Goal: Task Accomplishment & Management: Complete application form

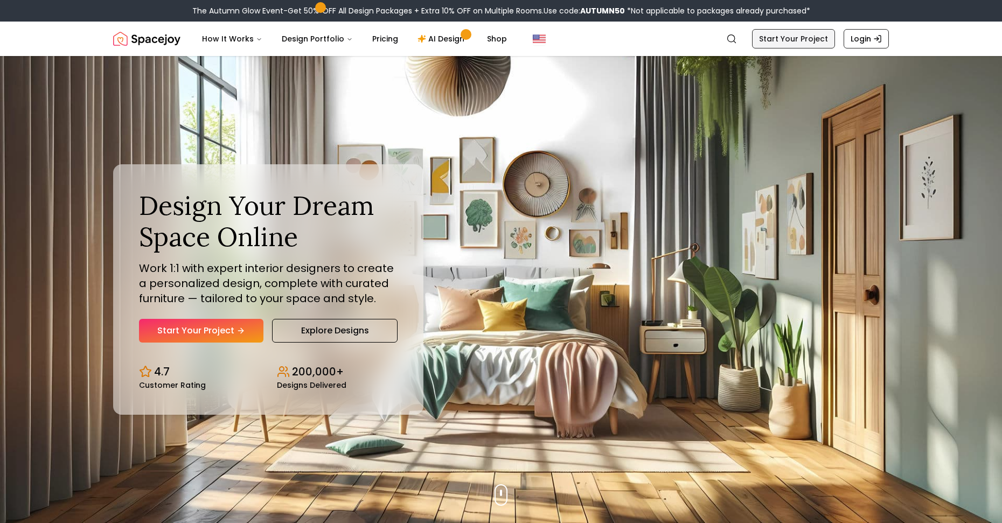
click at [785, 41] on link "Start Your Project" at bounding box center [793, 38] width 83 height 19
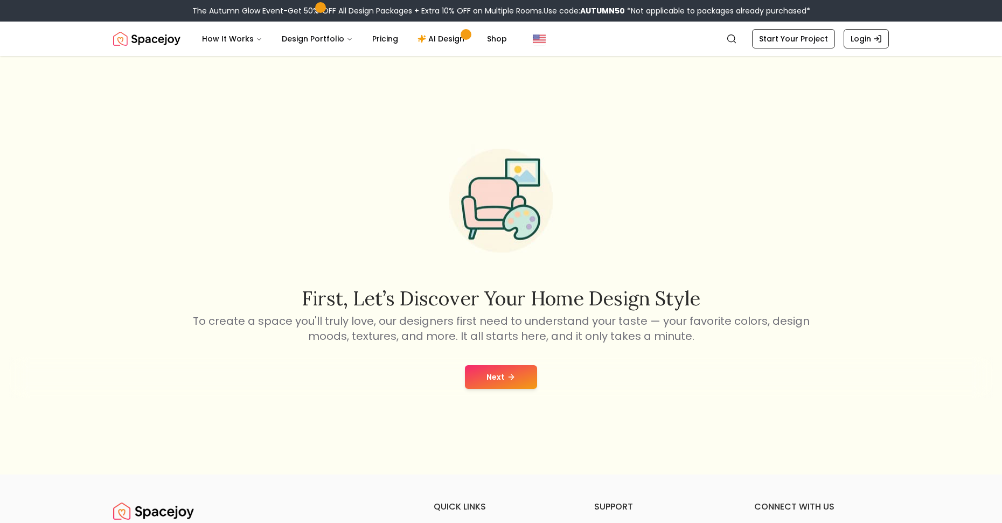
click at [490, 368] on button "Next" at bounding box center [501, 377] width 72 height 24
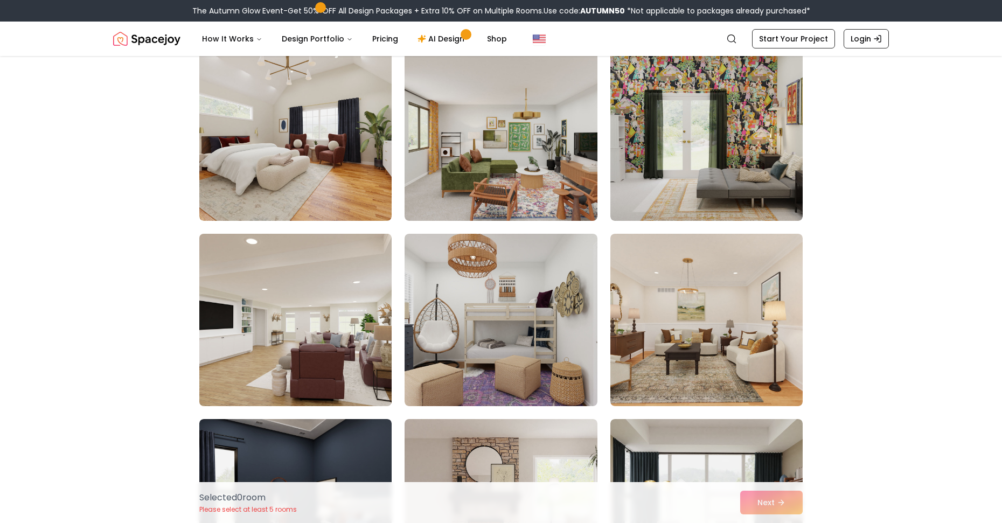
scroll to position [431, 0]
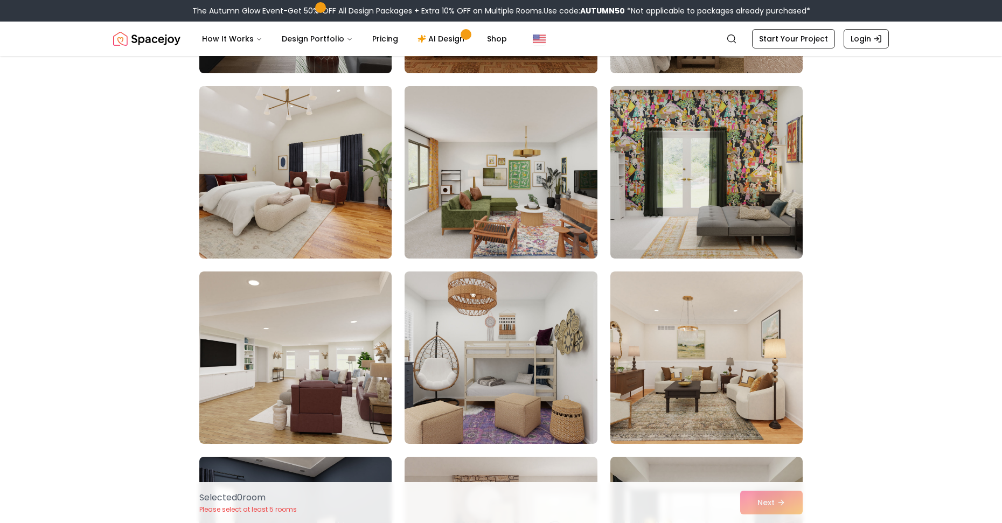
click at [344, 235] on img at bounding box center [295, 172] width 202 height 181
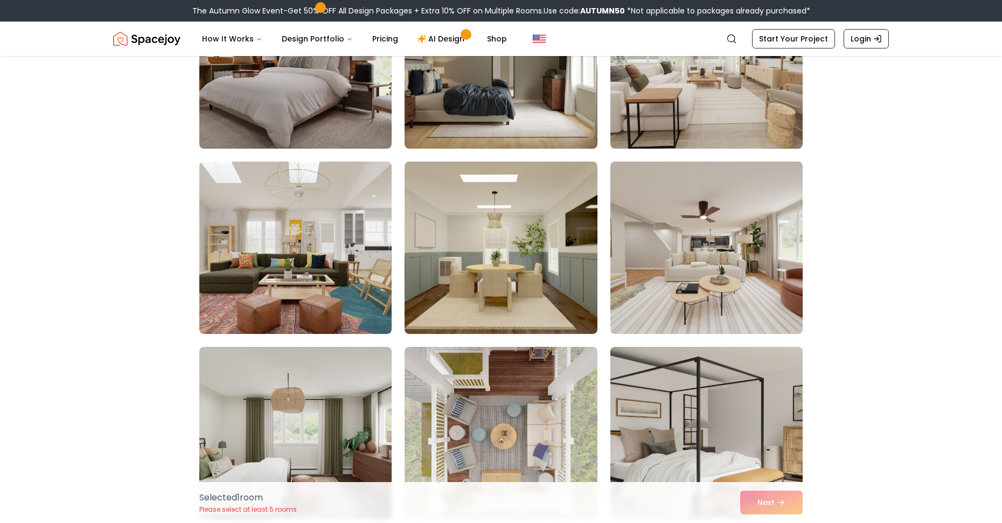
scroll to position [1131, 0]
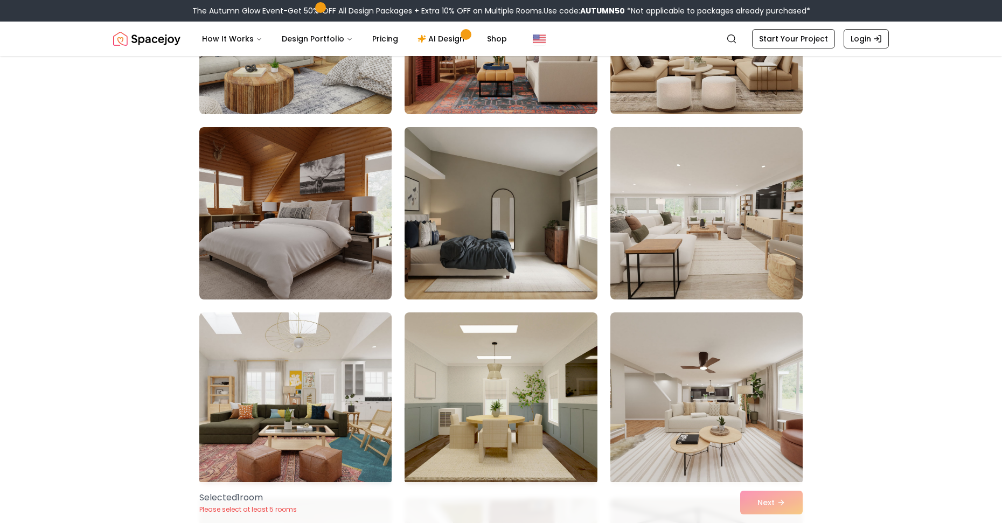
click at [445, 259] on img at bounding box center [501, 213] width 202 height 181
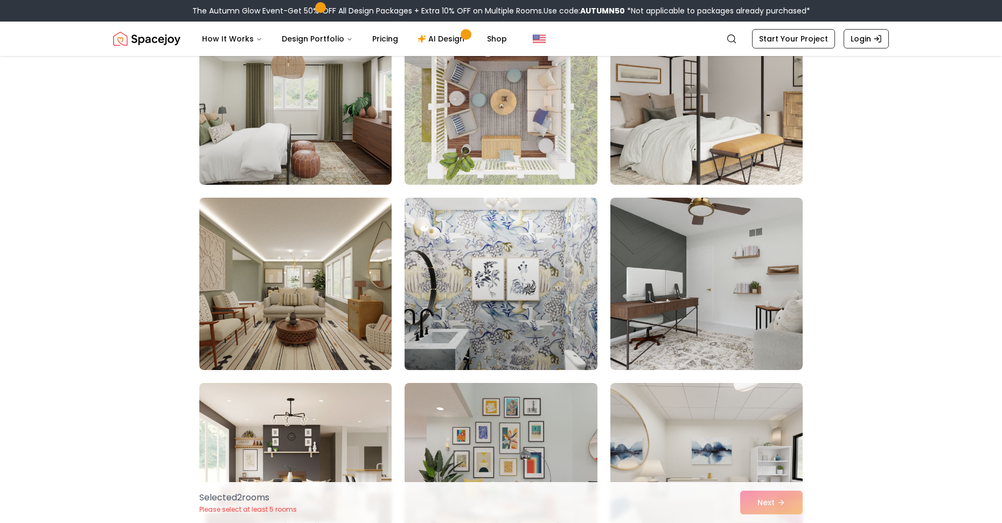
scroll to position [1670, 0]
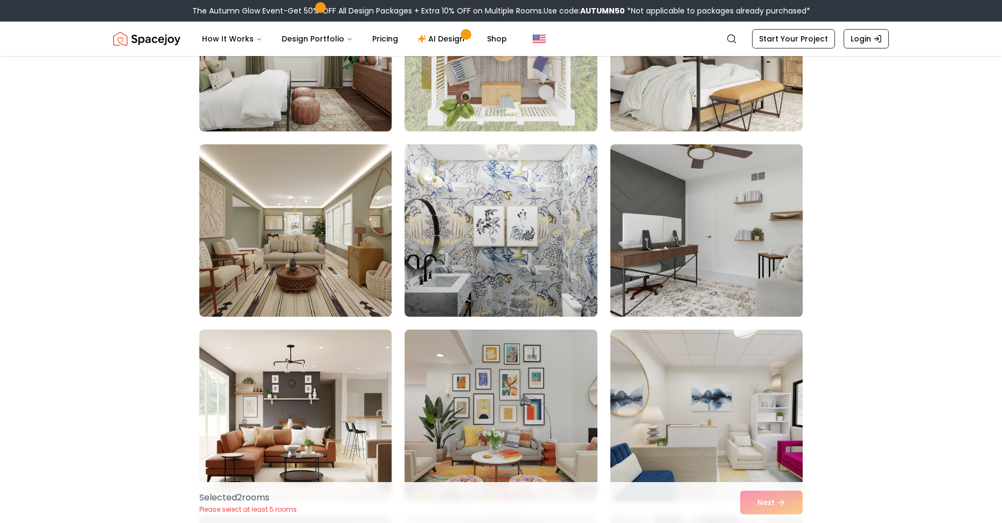
click at [617, 277] on img at bounding box center [706, 230] width 202 height 181
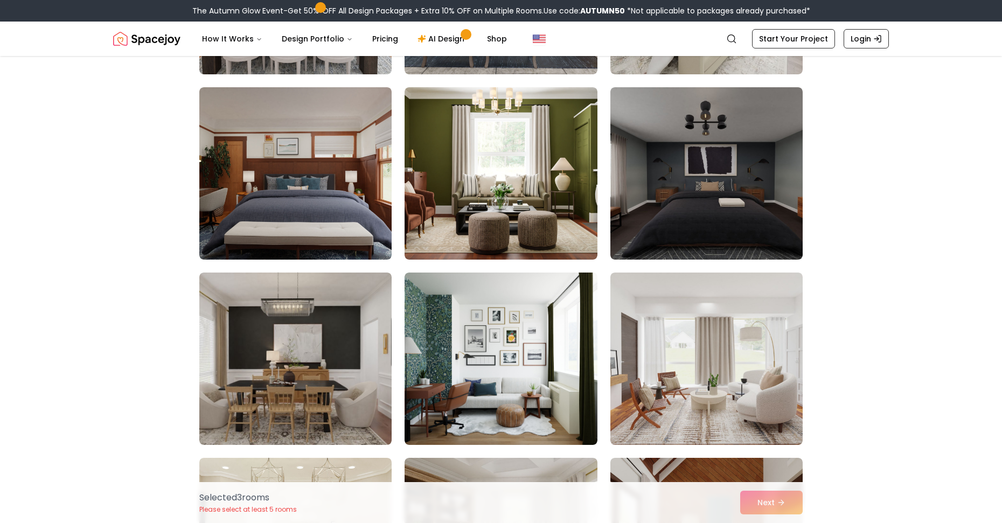
scroll to position [2854, 0]
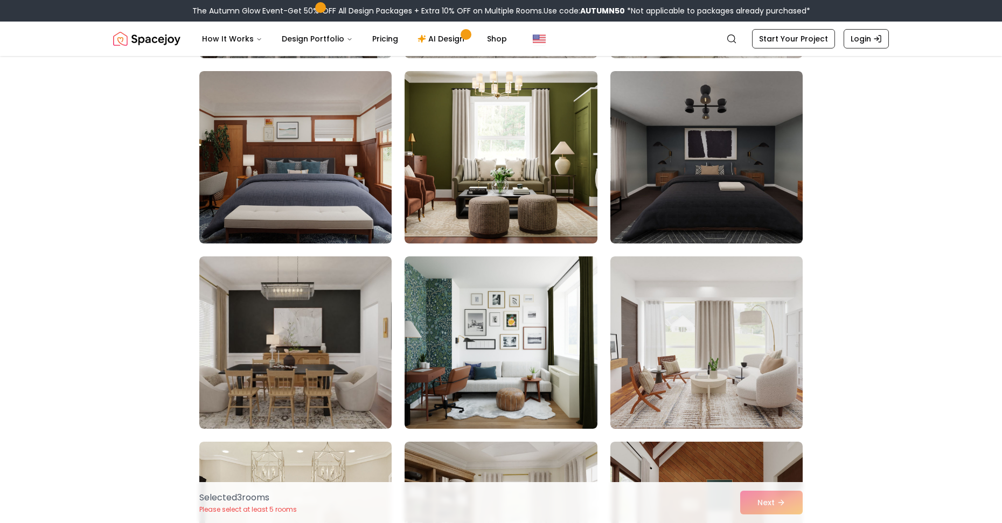
click at [804, 497] on div "Selected 3 room s Please select at least 5 rooms Next" at bounding box center [501, 502] width 620 height 41
drag, startPoint x: 773, startPoint y: 498, endPoint x: 767, endPoint y: 502, distance: 6.9
click at [767, 502] on div "Selected 3 room s Please select at least 5 rooms Next" at bounding box center [501, 502] width 620 height 41
click at [808, 513] on div "Selected 3 room s Please select at least 5 rooms Next" at bounding box center [501, 502] width 620 height 41
click at [796, 504] on div "Selected 3 room s Please select at least 5 rooms Next" at bounding box center [501, 502] width 620 height 41
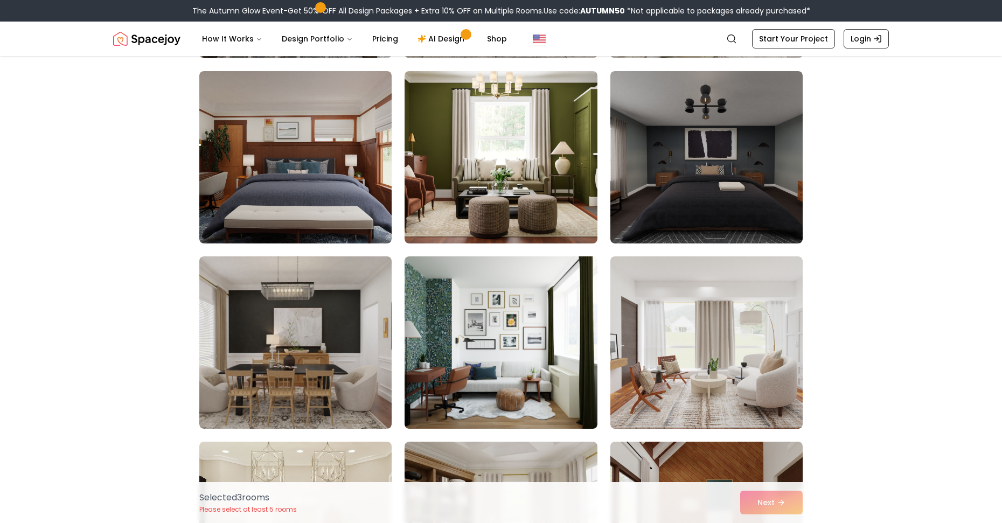
click at [764, 504] on div "Selected 3 room s Please select at least 5 rooms Next" at bounding box center [501, 502] width 620 height 41
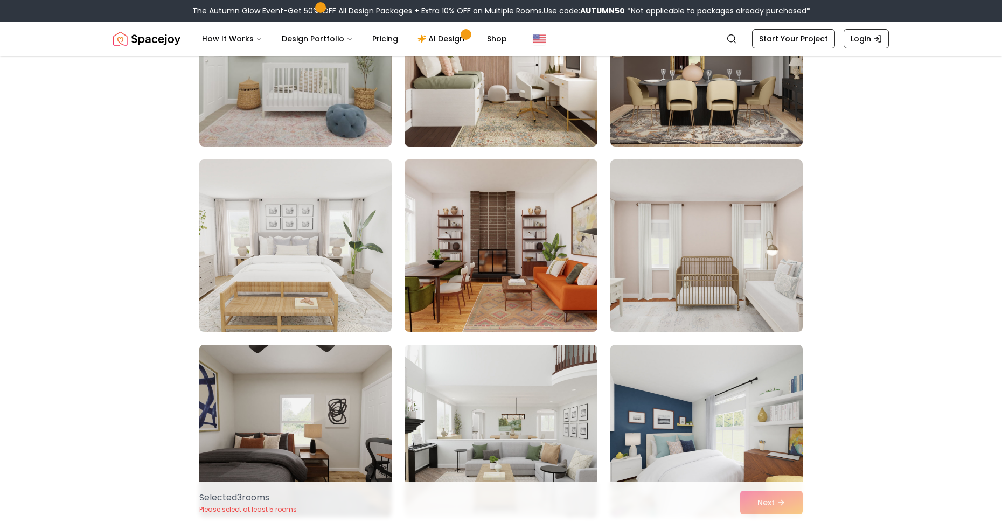
scroll to position [3878, 0]
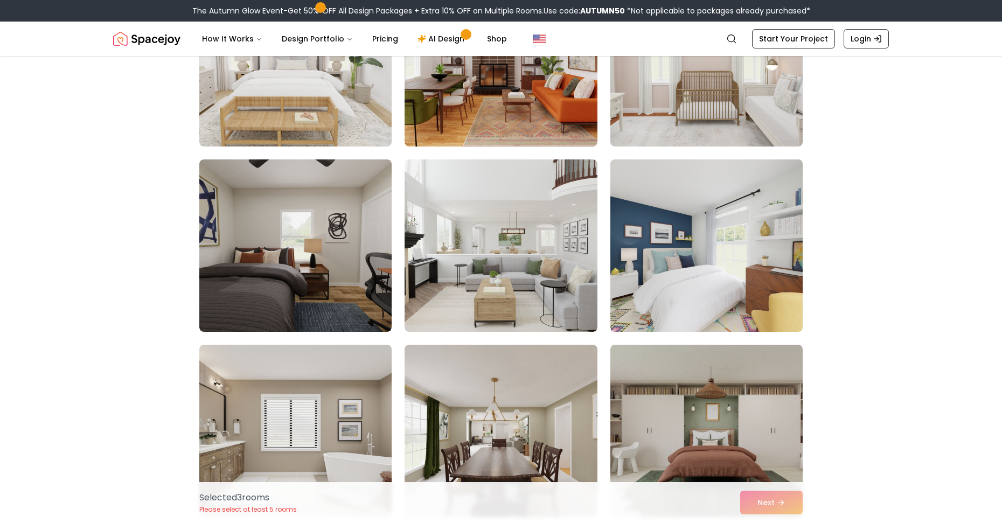
click at [718, 302] on img at bounding box center [706, 245] width 202 height 181
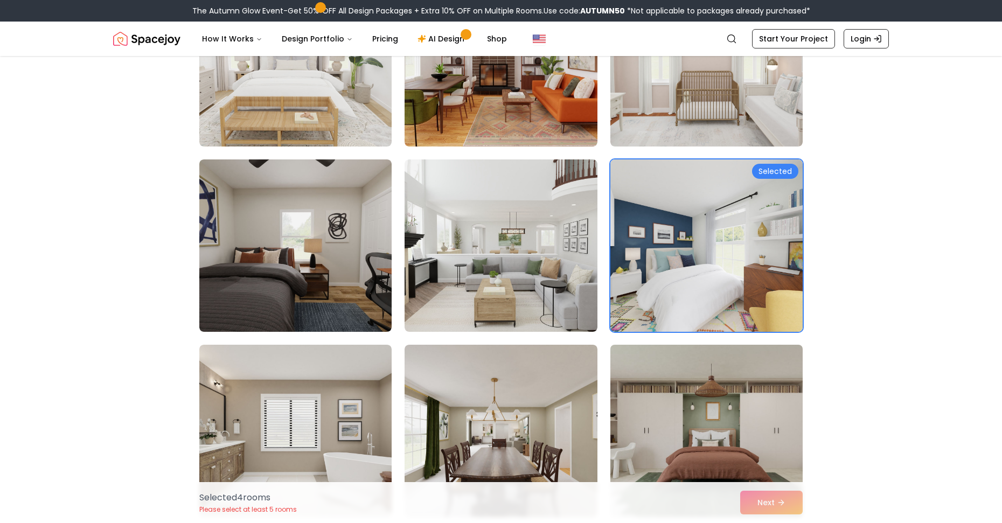
scroll to position [4147, 0]
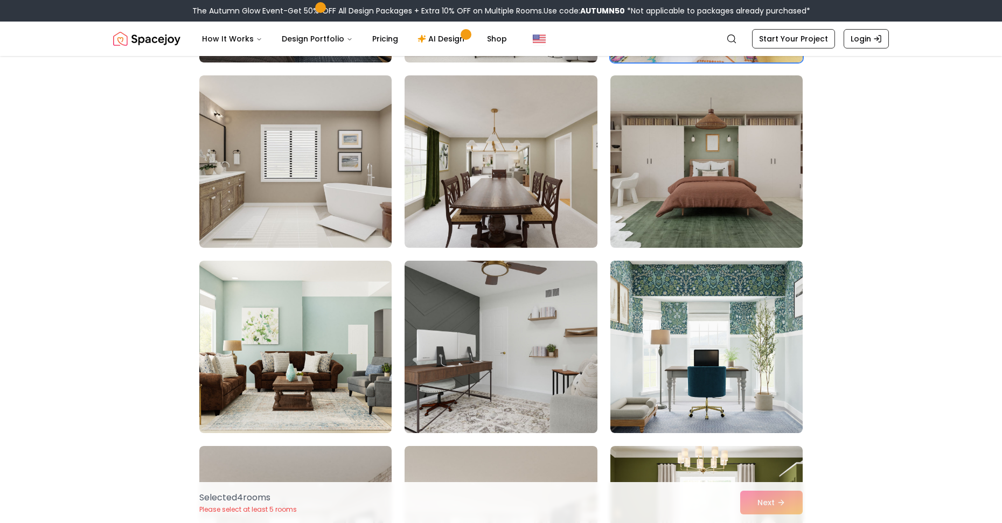
click at [557, 347] on img at bounding box center [501, 346] width 202 height 181
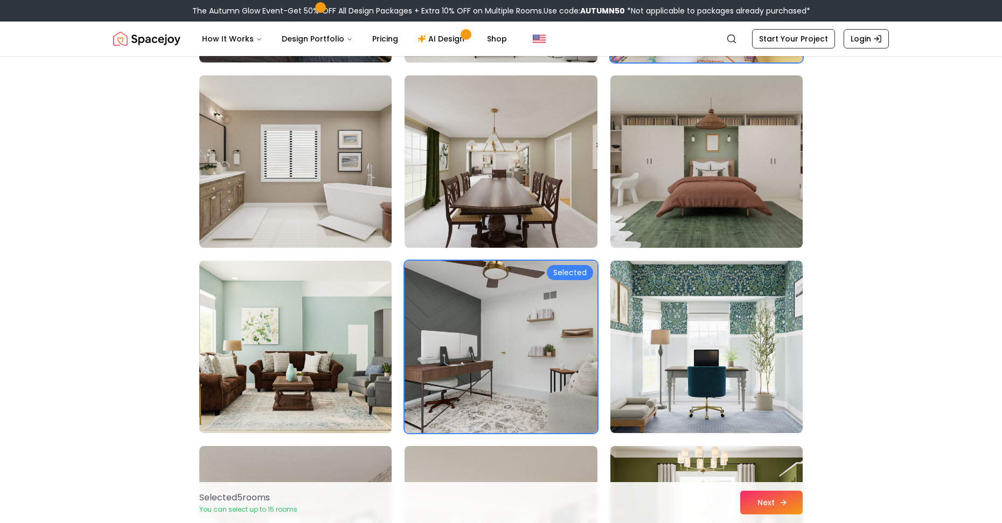
click at [776, 499] on button "Next" at bounding box center [771, 503] width 62 height 24
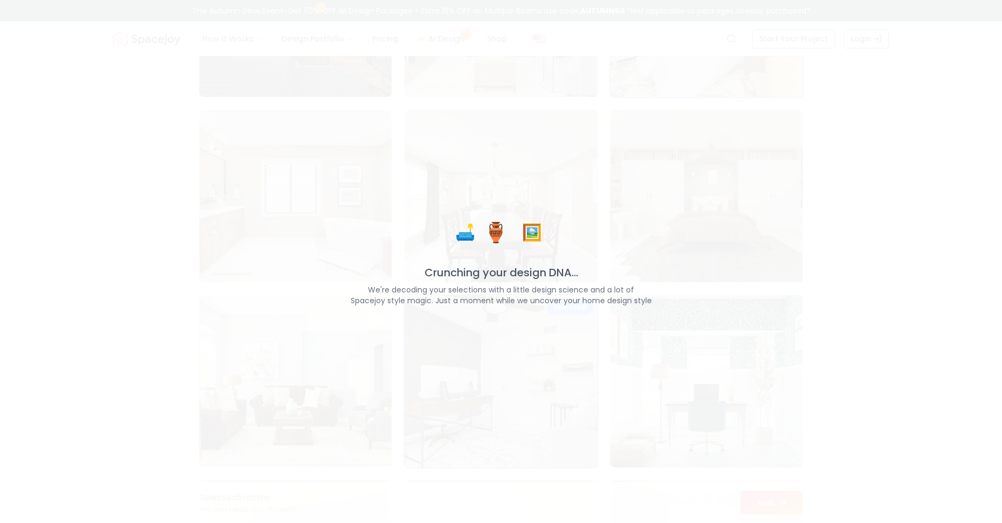
scroll to position [4181, 0]
